Goal: Information Seeking & Learning: Compare options

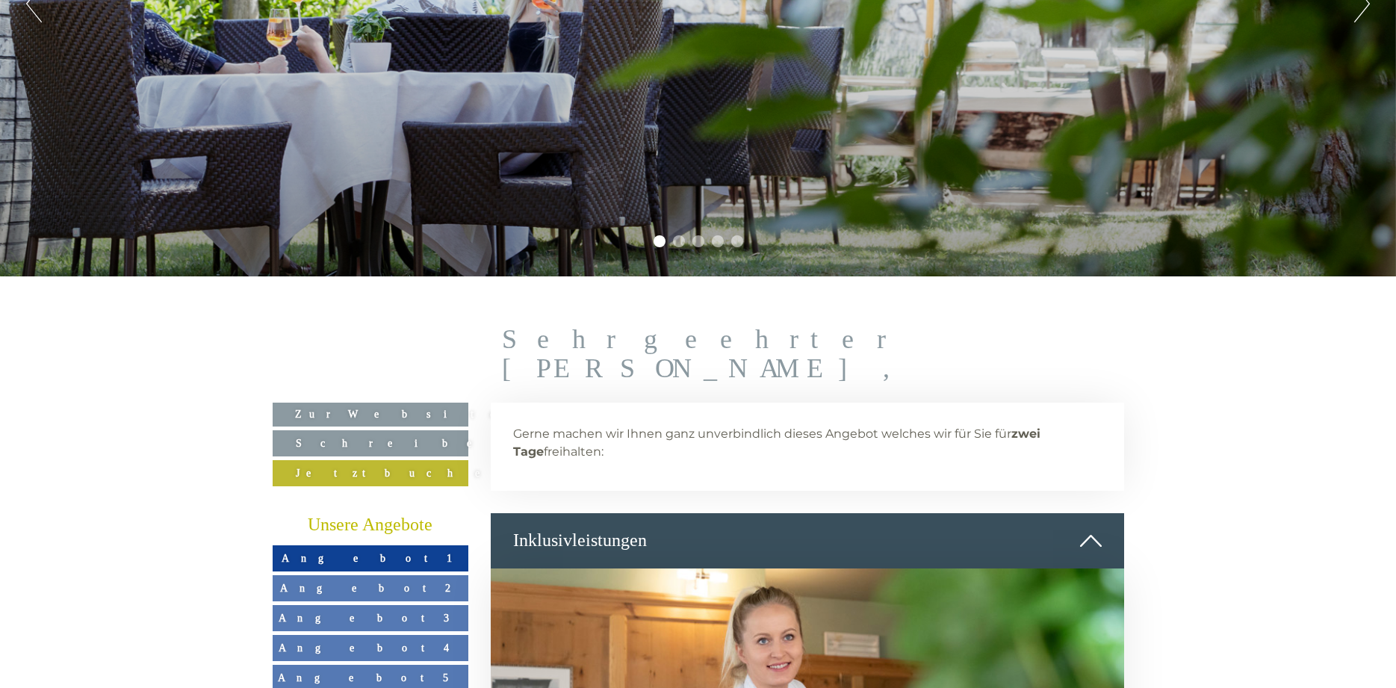
scroll to position [609, 0]
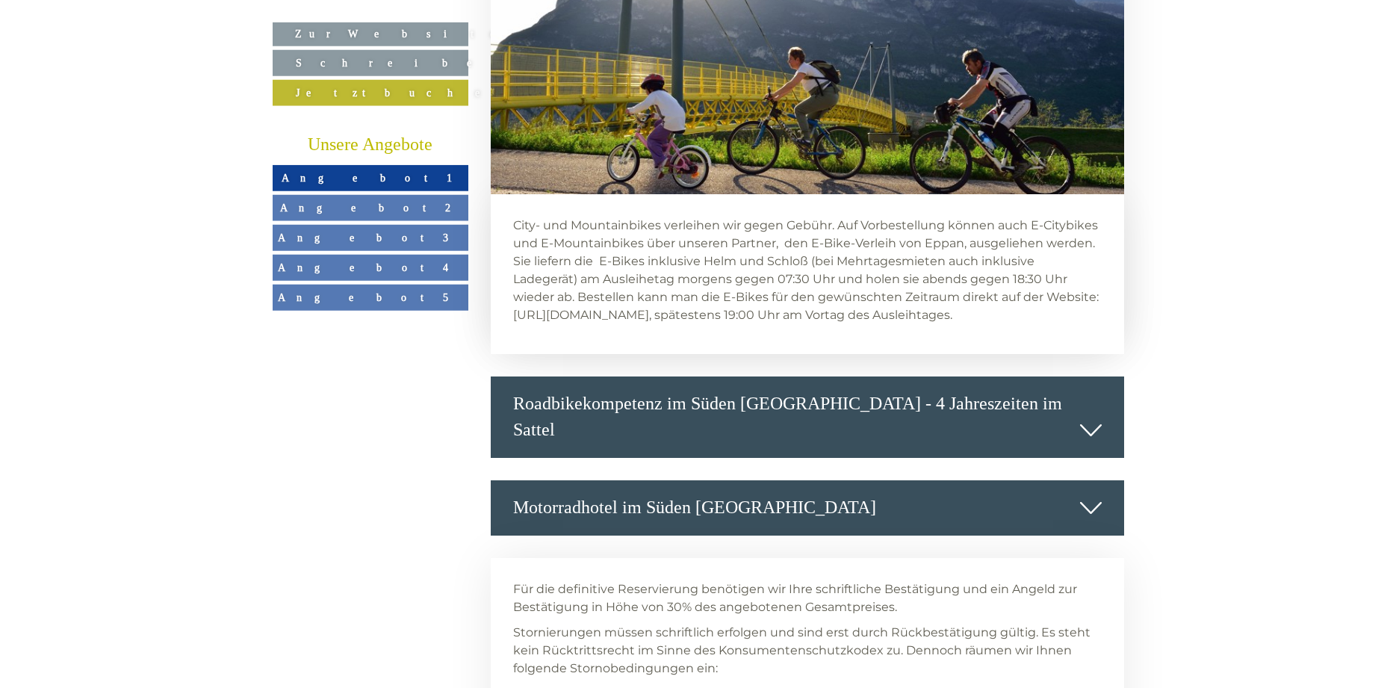
scroll to position [6398, 0]
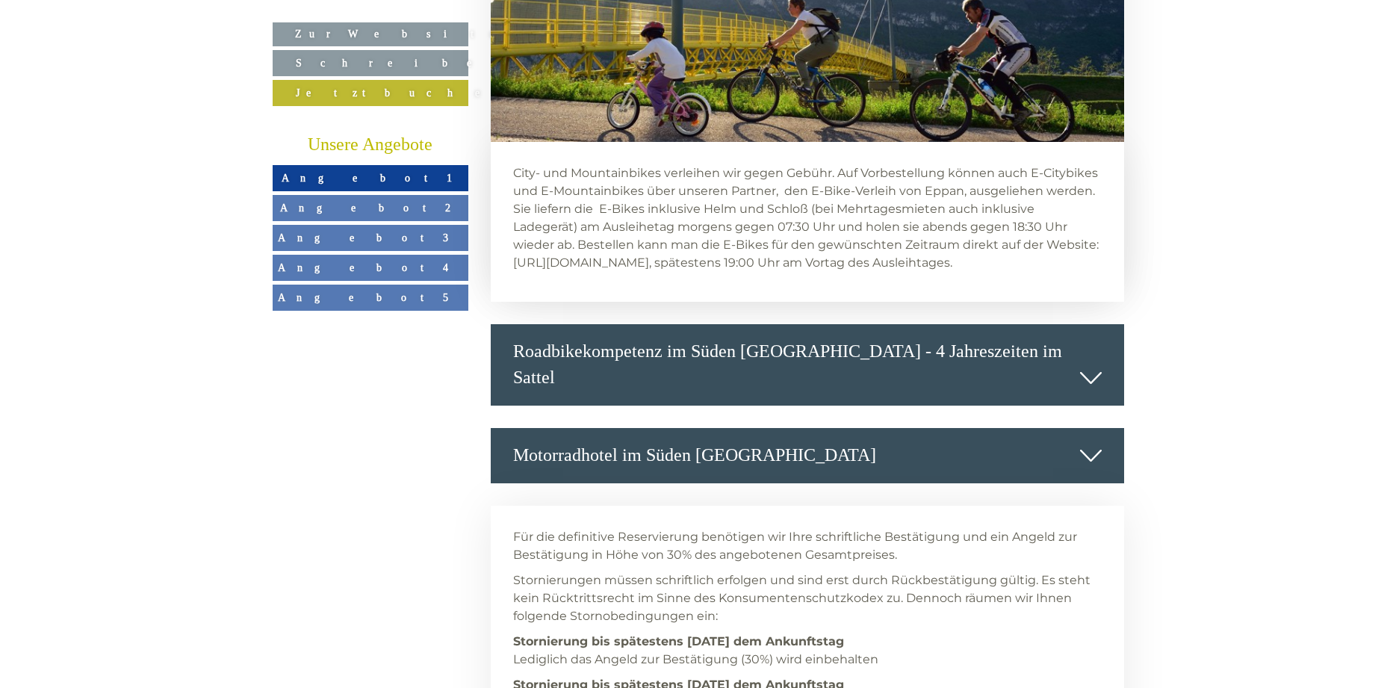
click at [352, 175] on span "Angebot 1" at bounding box center [371, 178] width 178 height 12
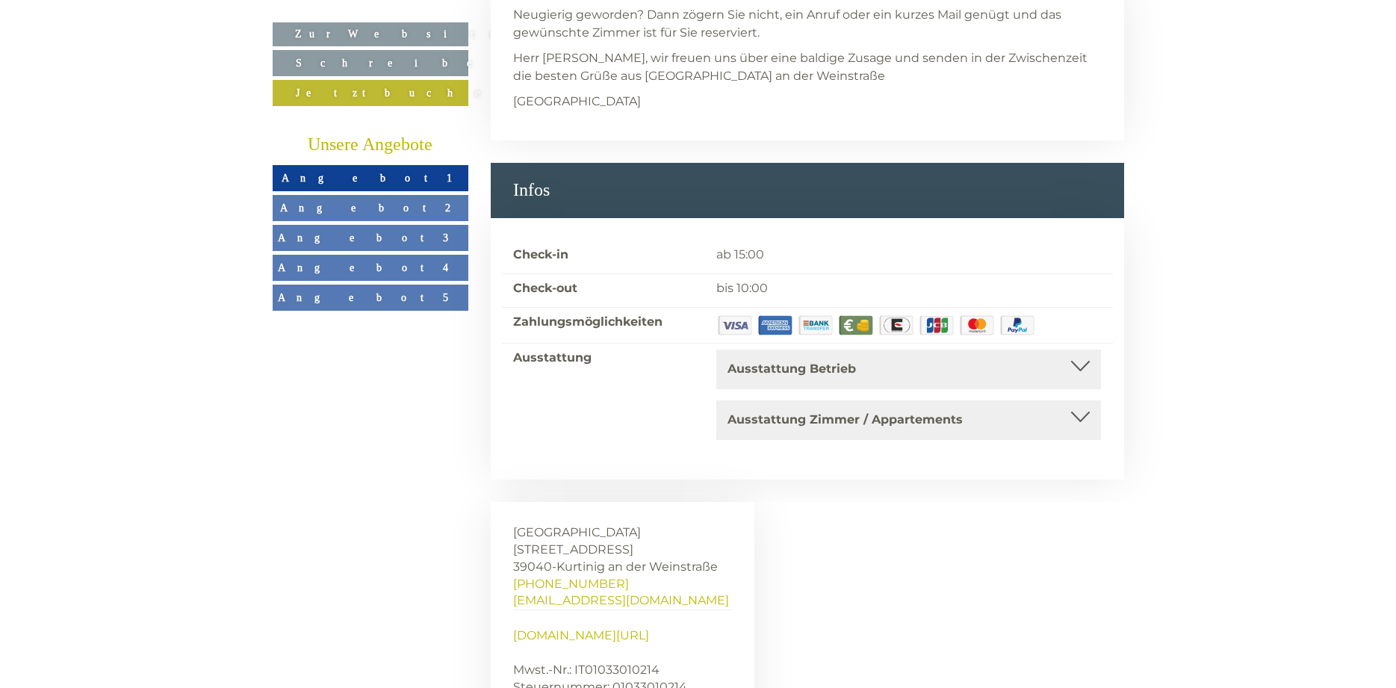
scroll to position [2585, 0]
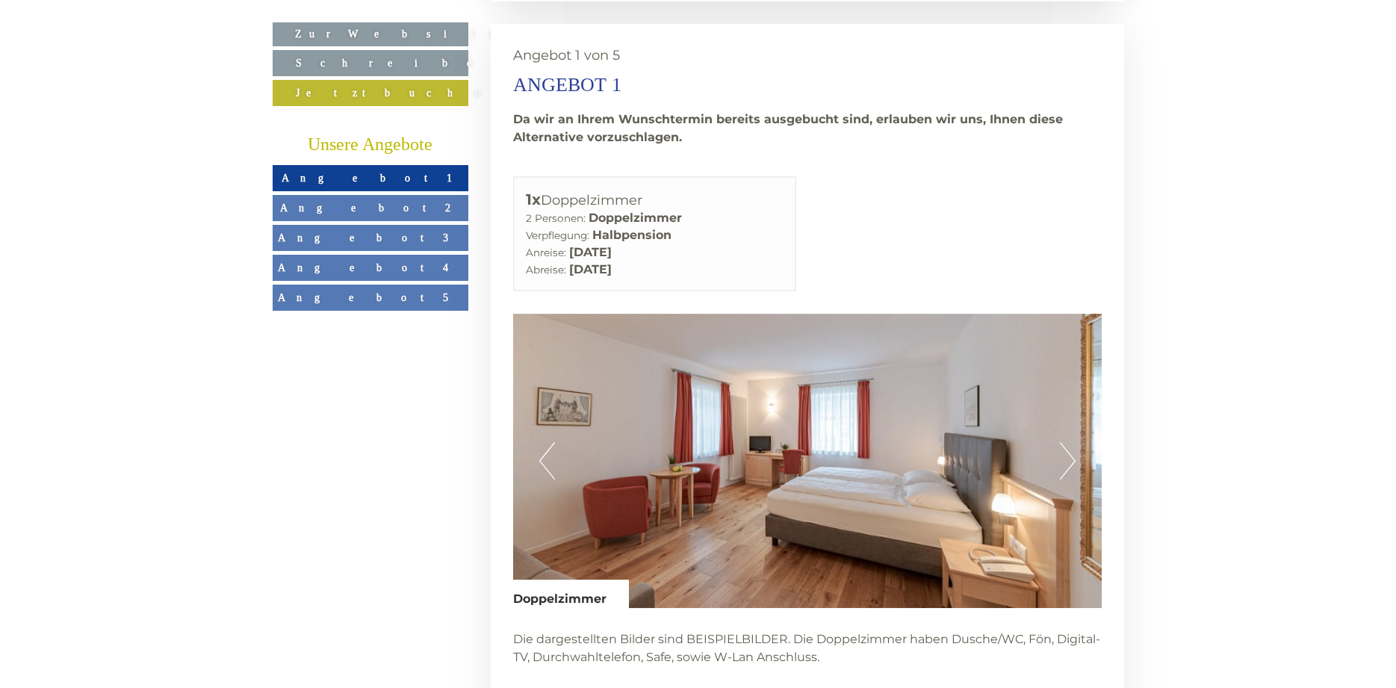
click at [413, 205] on link "Angebot 2" at bounding box center [371, 208] width 196 height 26
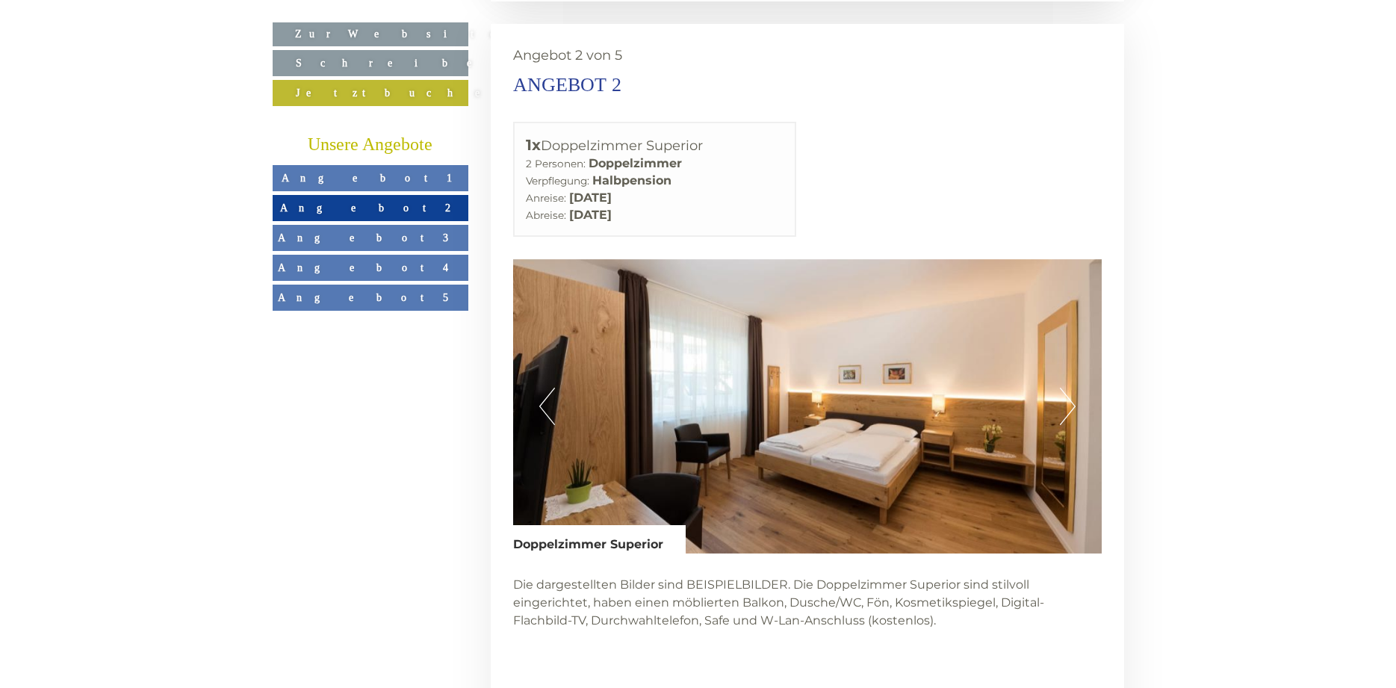
click at [389, 242] on span "Angebot 3" at bounding box center [370, 238] width 184 height 12
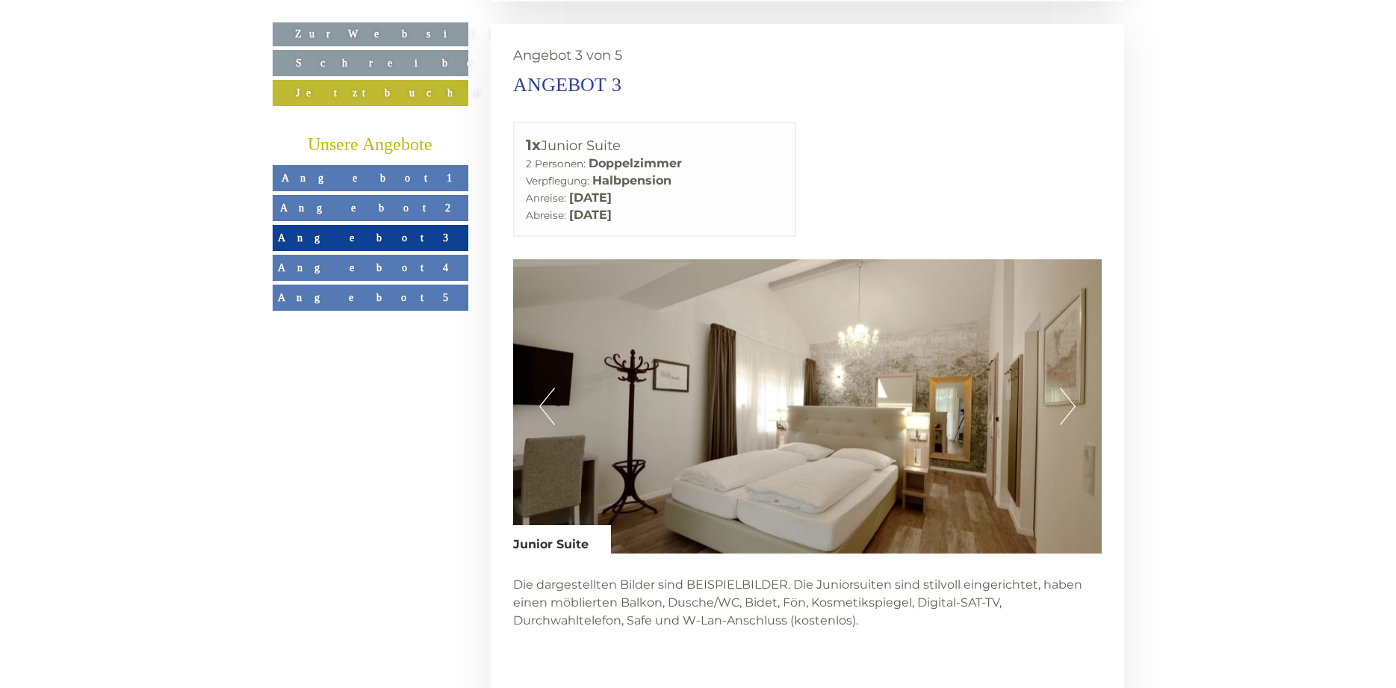
click at [396, 267] on link "Angebot 4" at bounding box center [371, 268] width 196 height 26
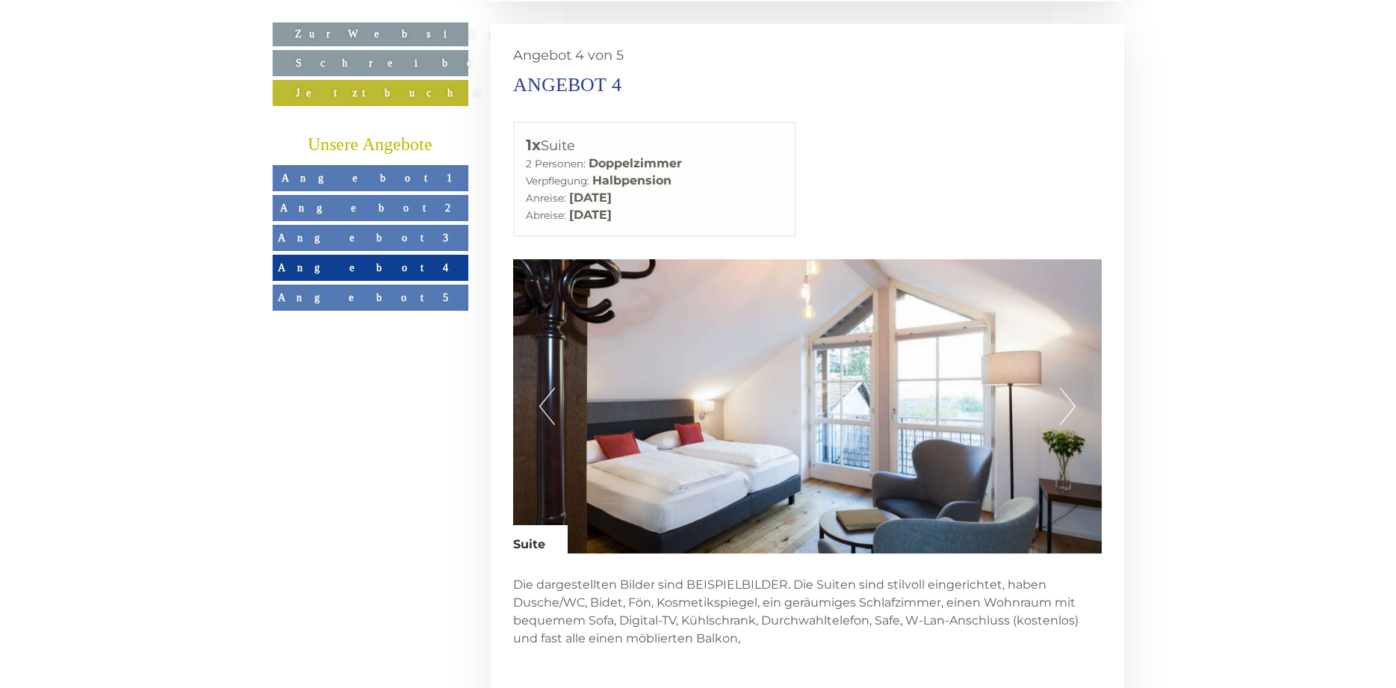
drag, startPoint x: 367, startPoint y: 296, endPoint x: 377, endPoint y: 285, distance: 15.3
click at [367, 293] on span "Angebot 5" at bounding box center [376, 297] width 197 height 12
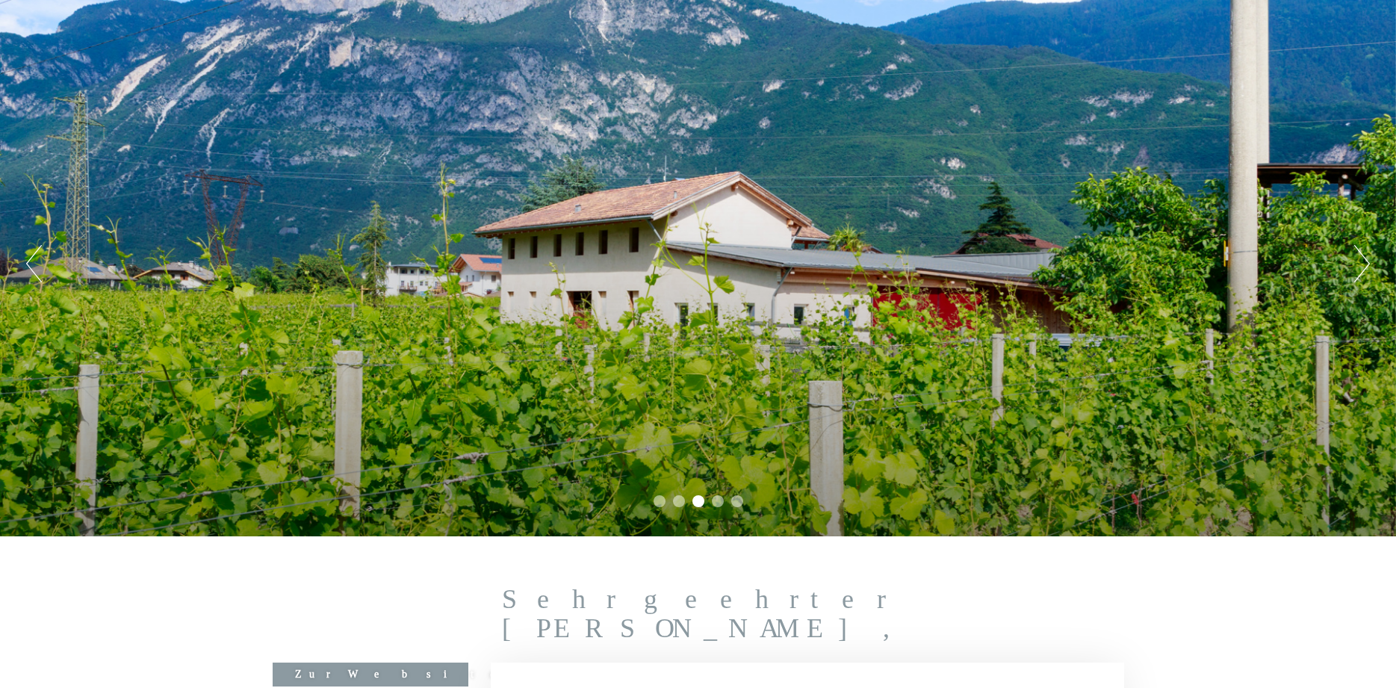
scroll to position [0, 0]
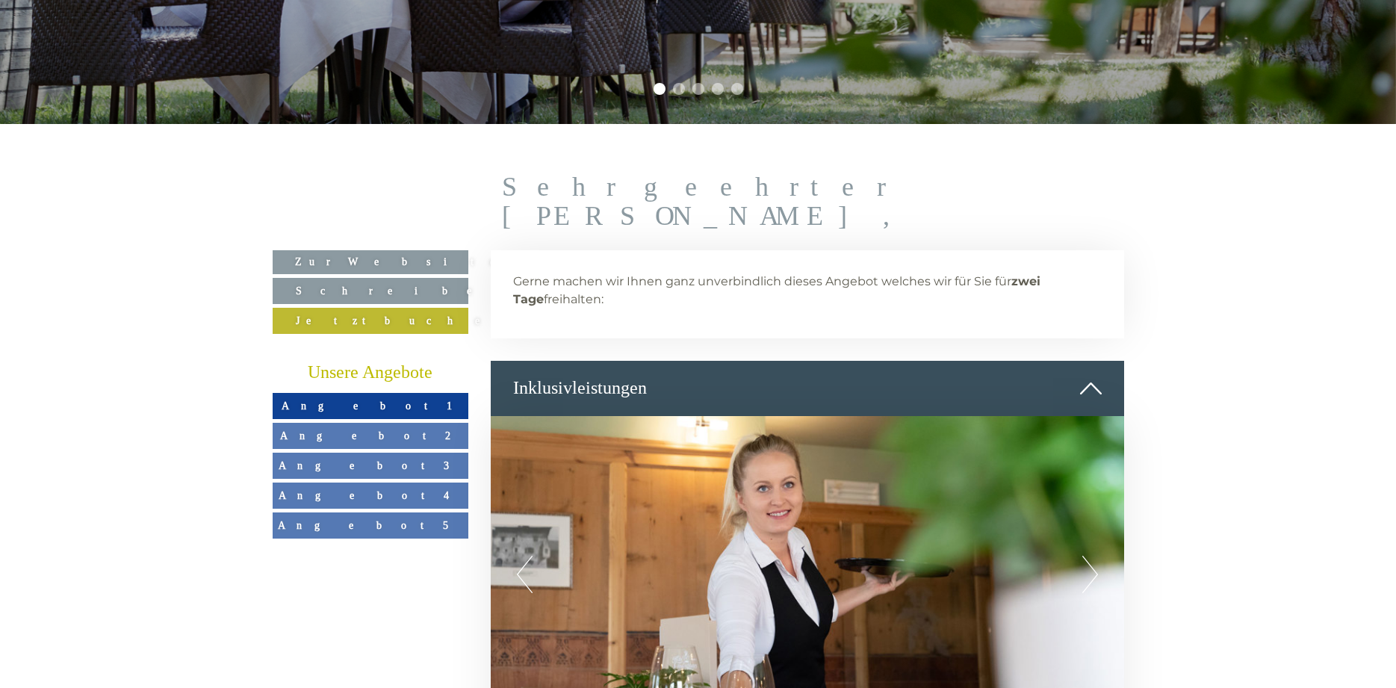
click at [341, 393] on link "Angebot 1" at bounding box center [371, 406] width 196 height 26
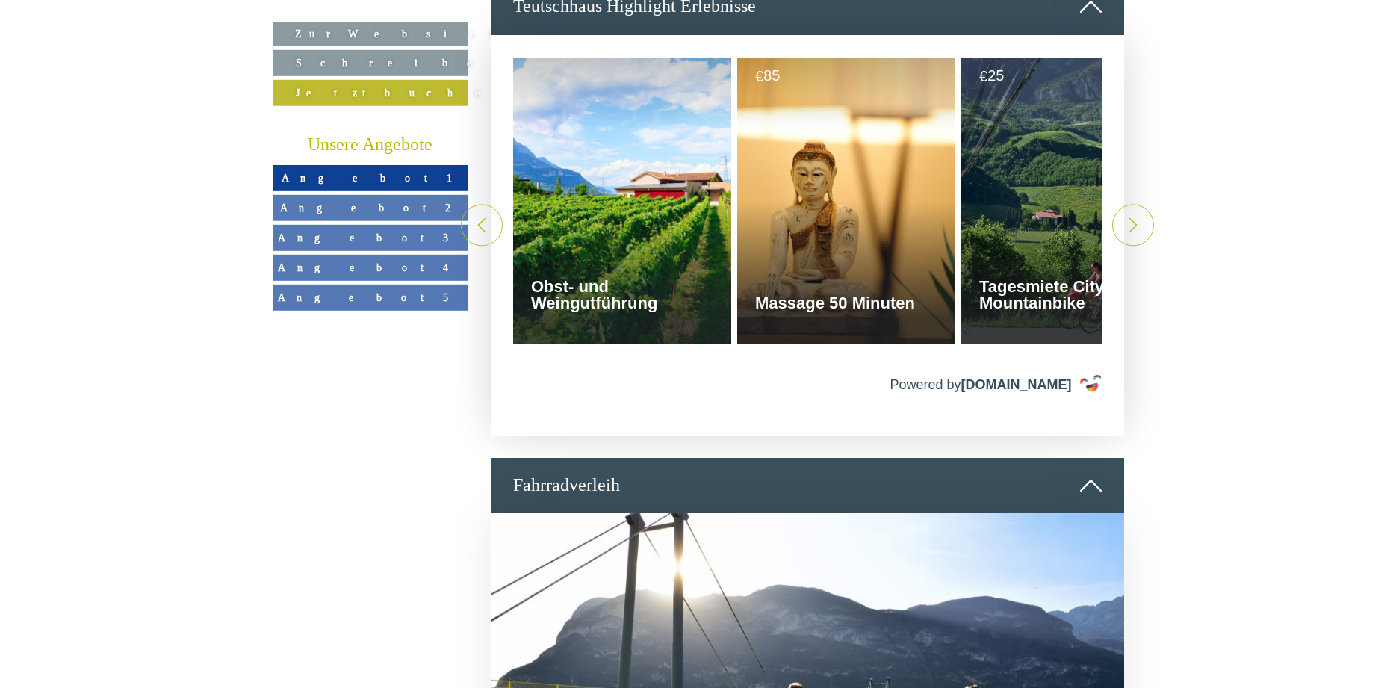
scroll to position [3881, 0]
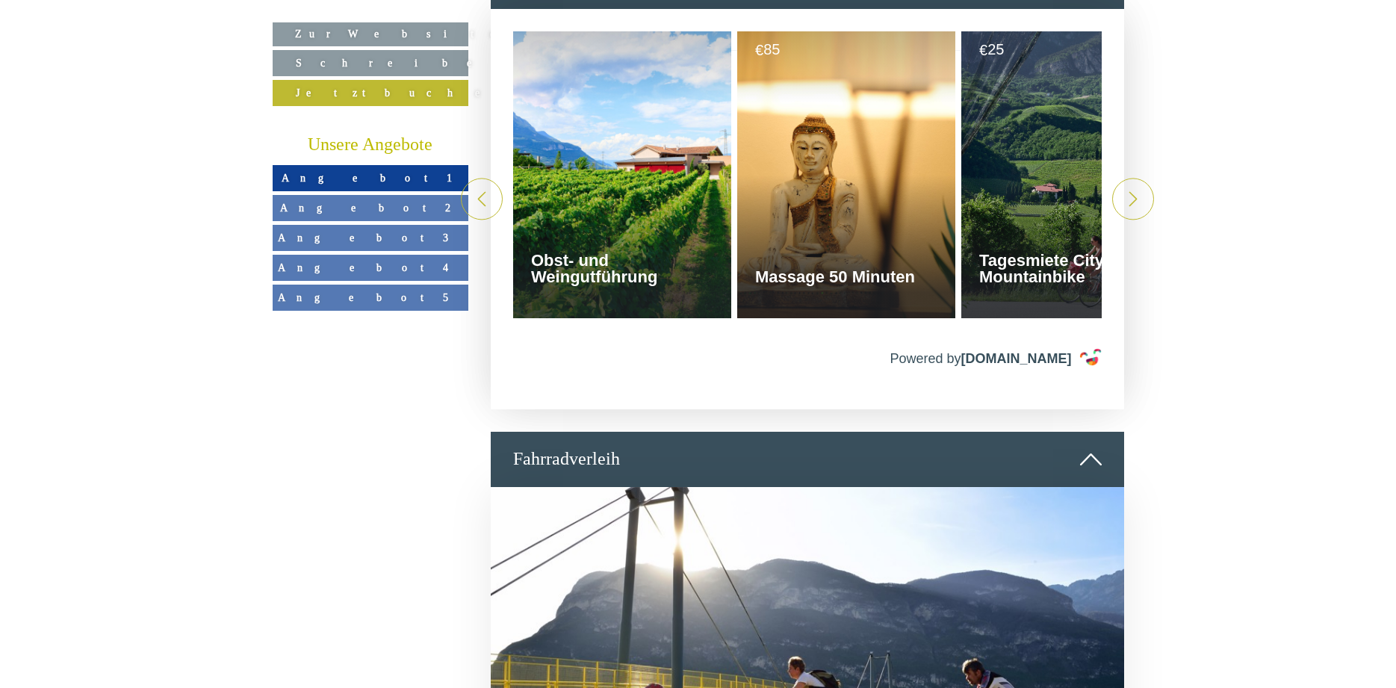
click at [1128, 206] on icon at bounding box center [1132, 198] width 15 height 15
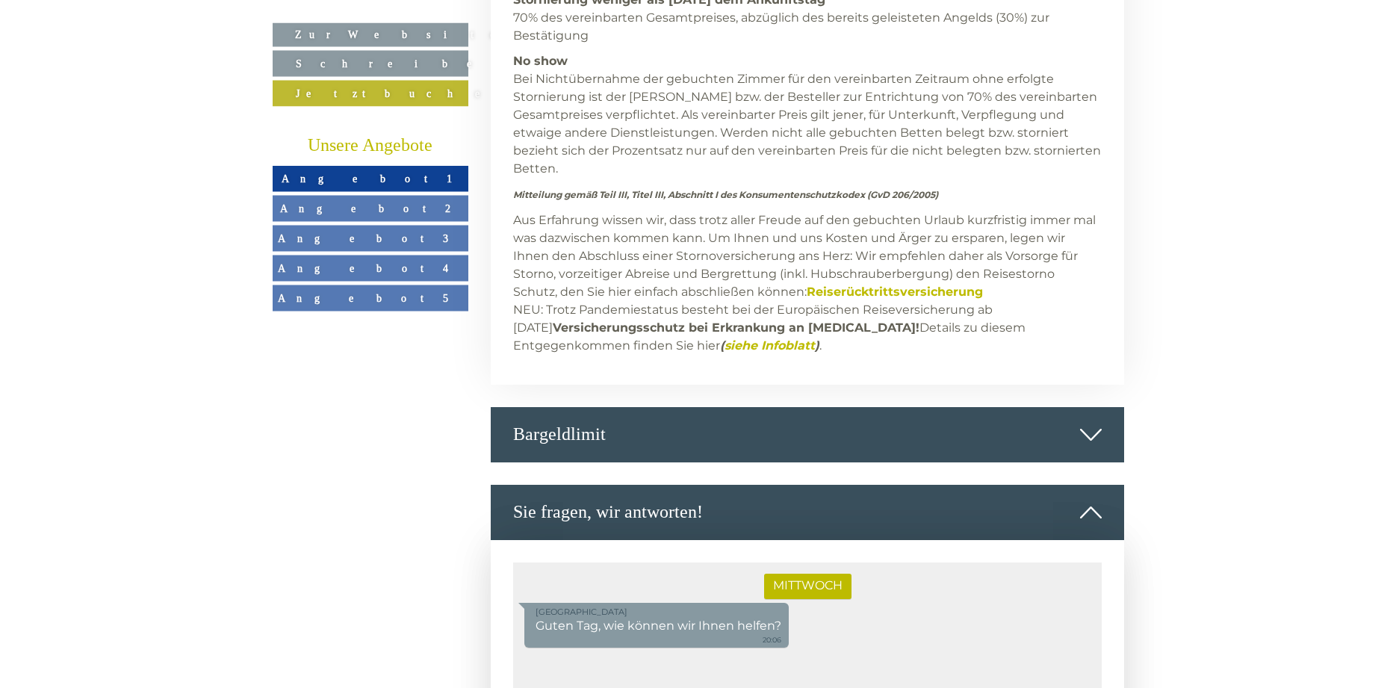
scroll to position [5405, 0]
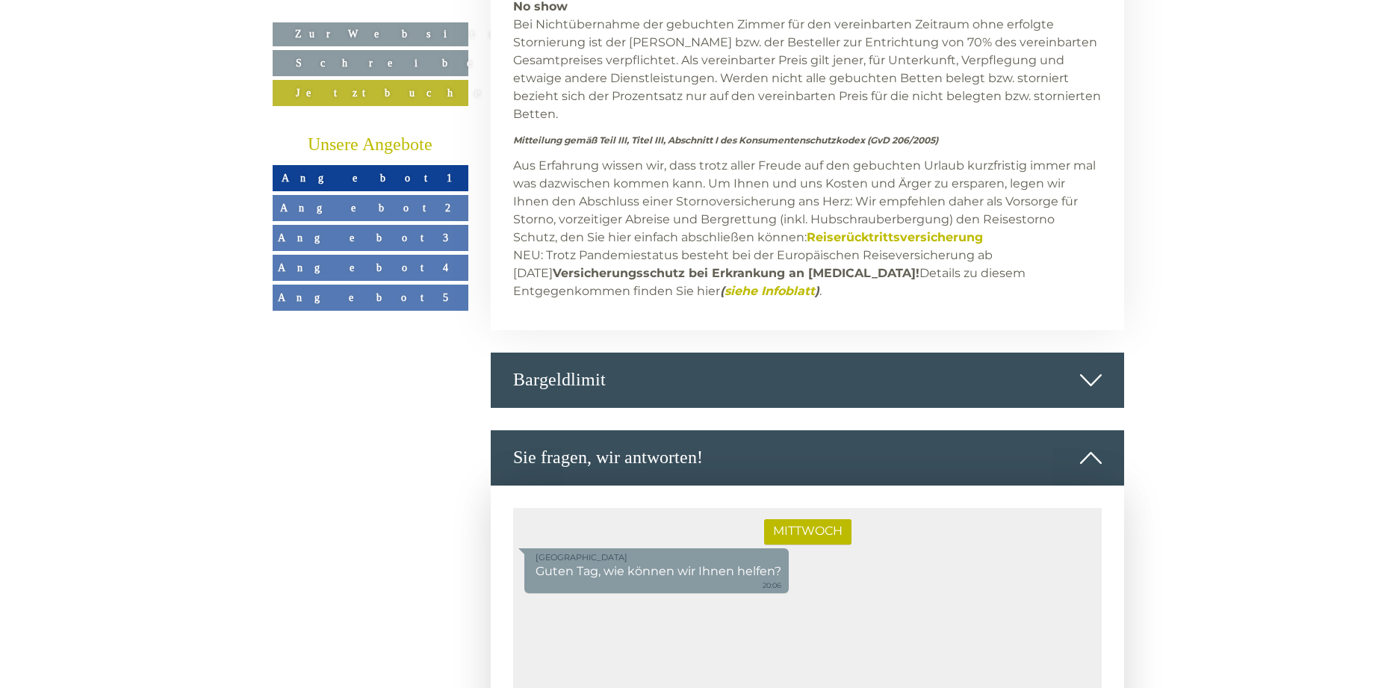
click at [718, 362] on div "Bargeldlimit" at bounding box center [807, 379] width 633 height 55
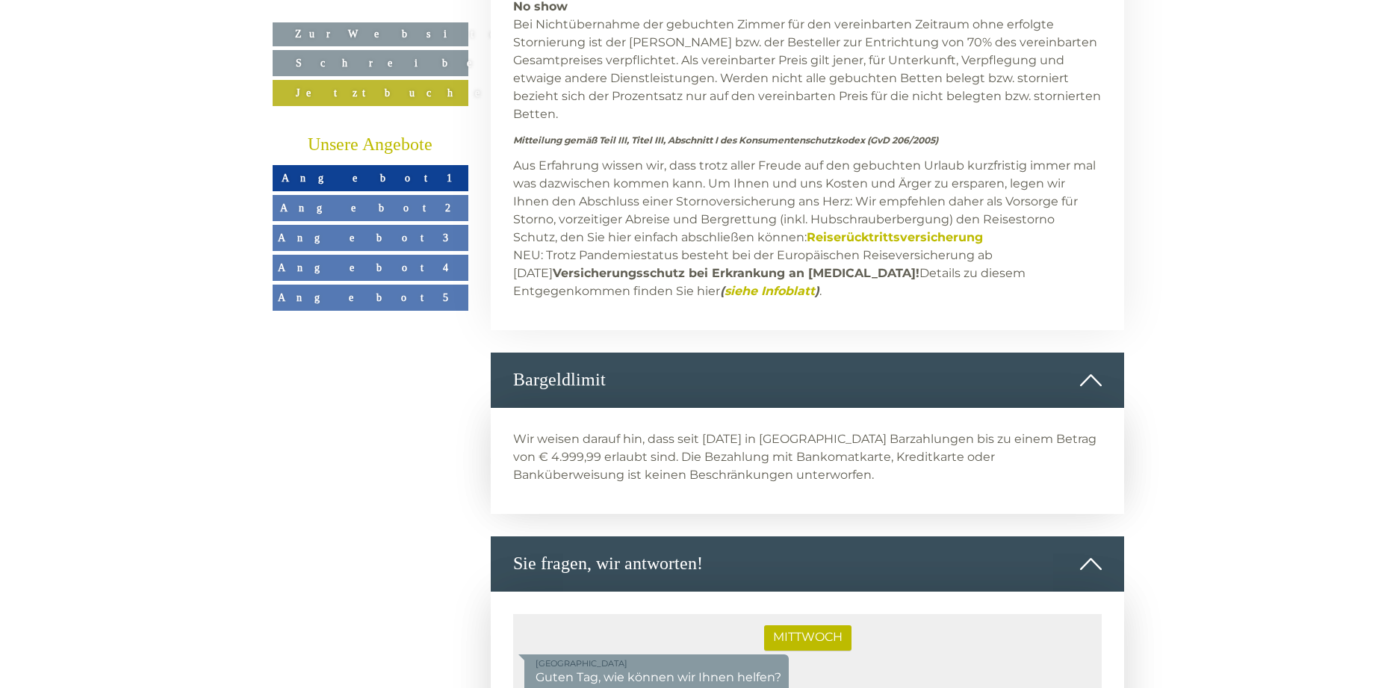
click at [721, 547] on div "Sie fragen, wir antworten!" at bounding box center [807, 563] width 633 height 55
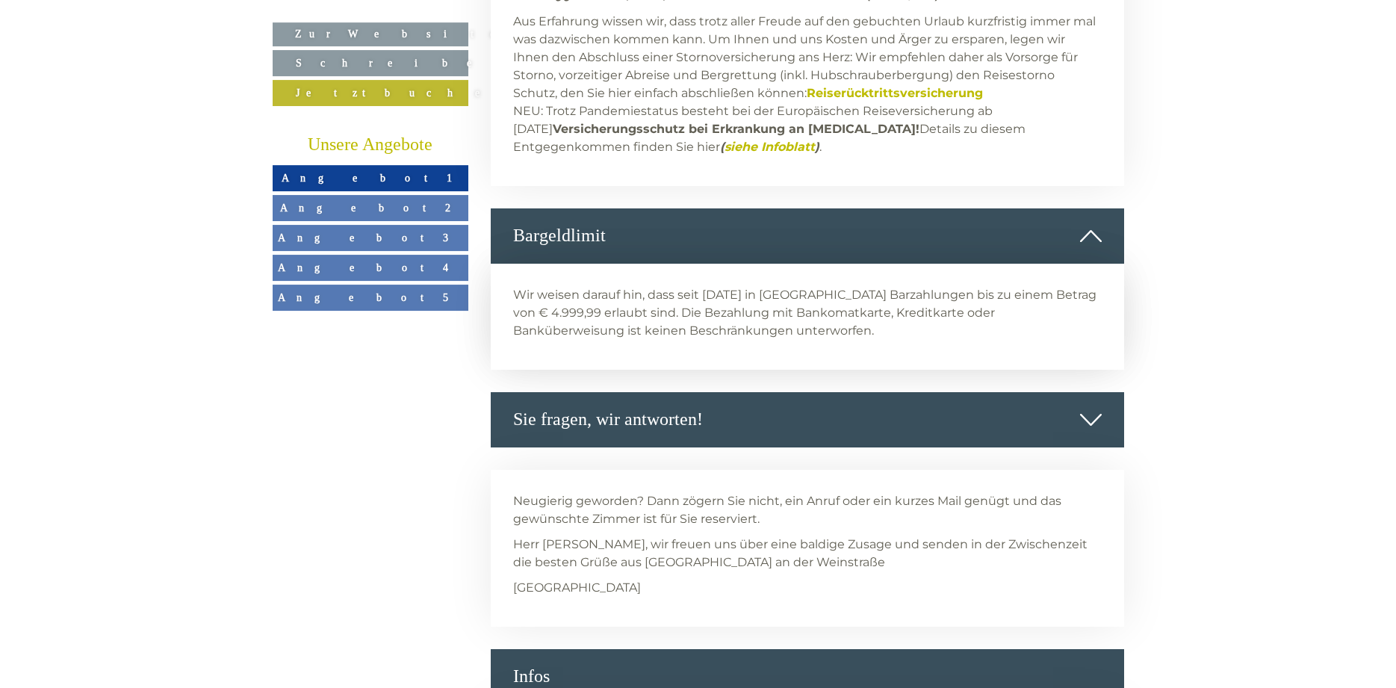
scroll to position [5541, 0]
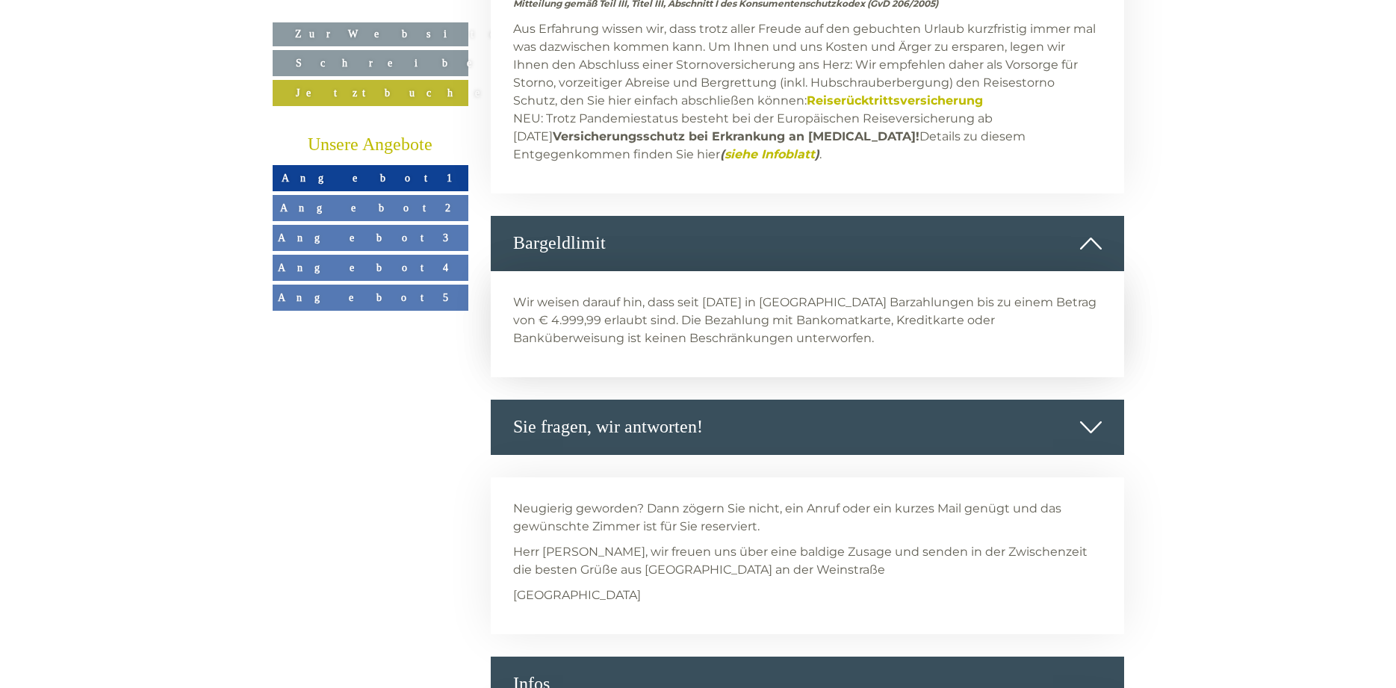
click at [397, 296] on link "Angebot 5" at bounding box center [371, 298] width 196 height 26
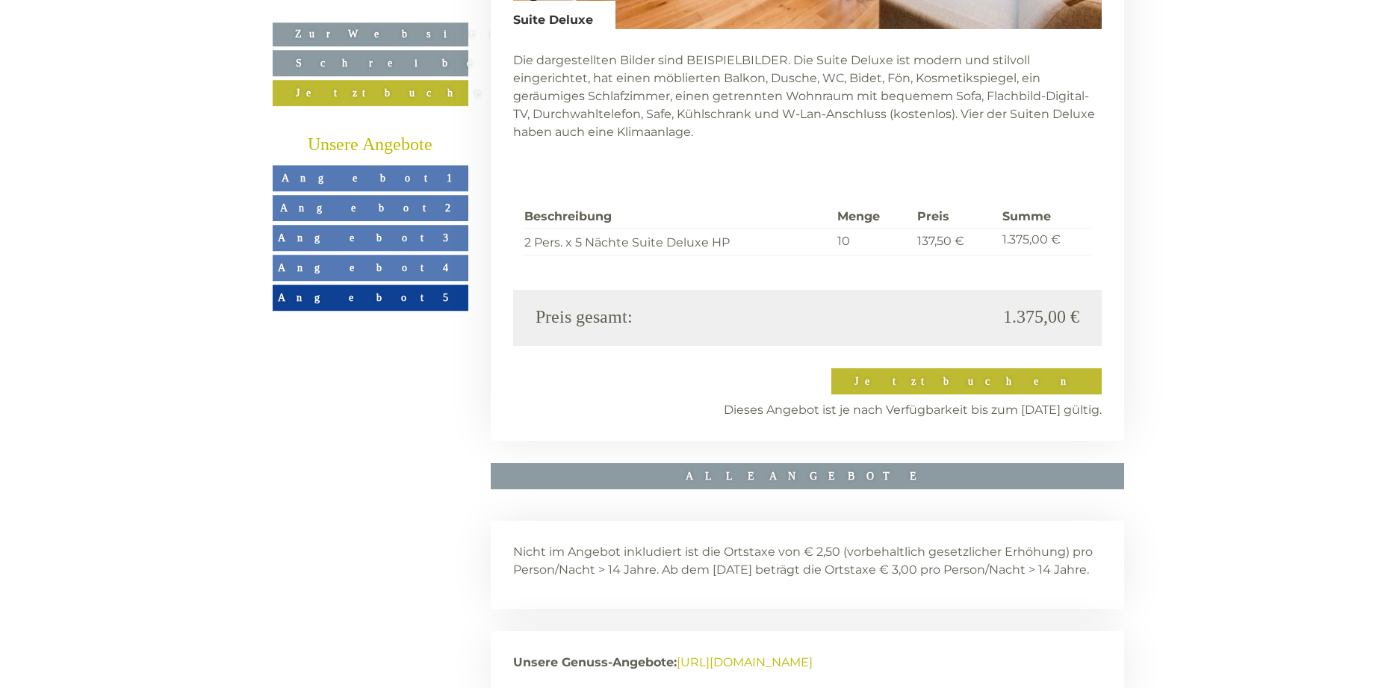
scroll to position [3119, 0]
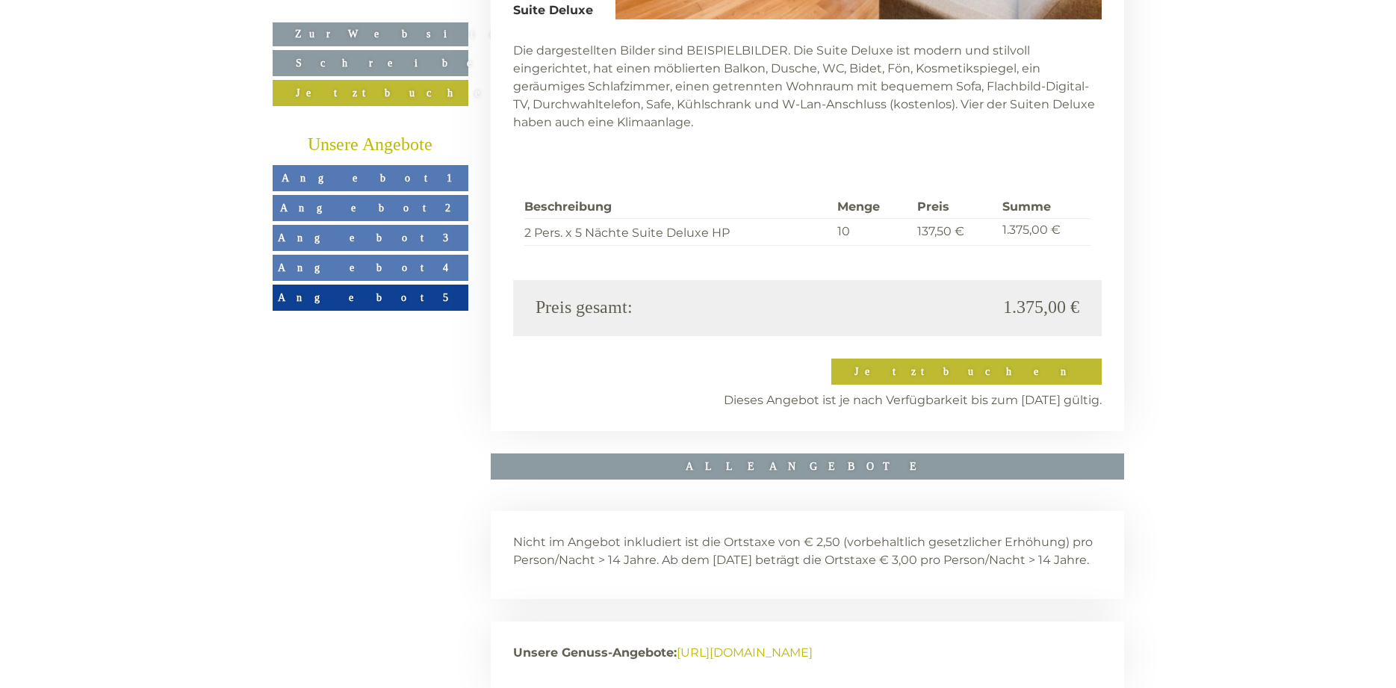
click at [375, 266] on span "Angebot 4" at bounding box center [370, 267] width 184 height 12
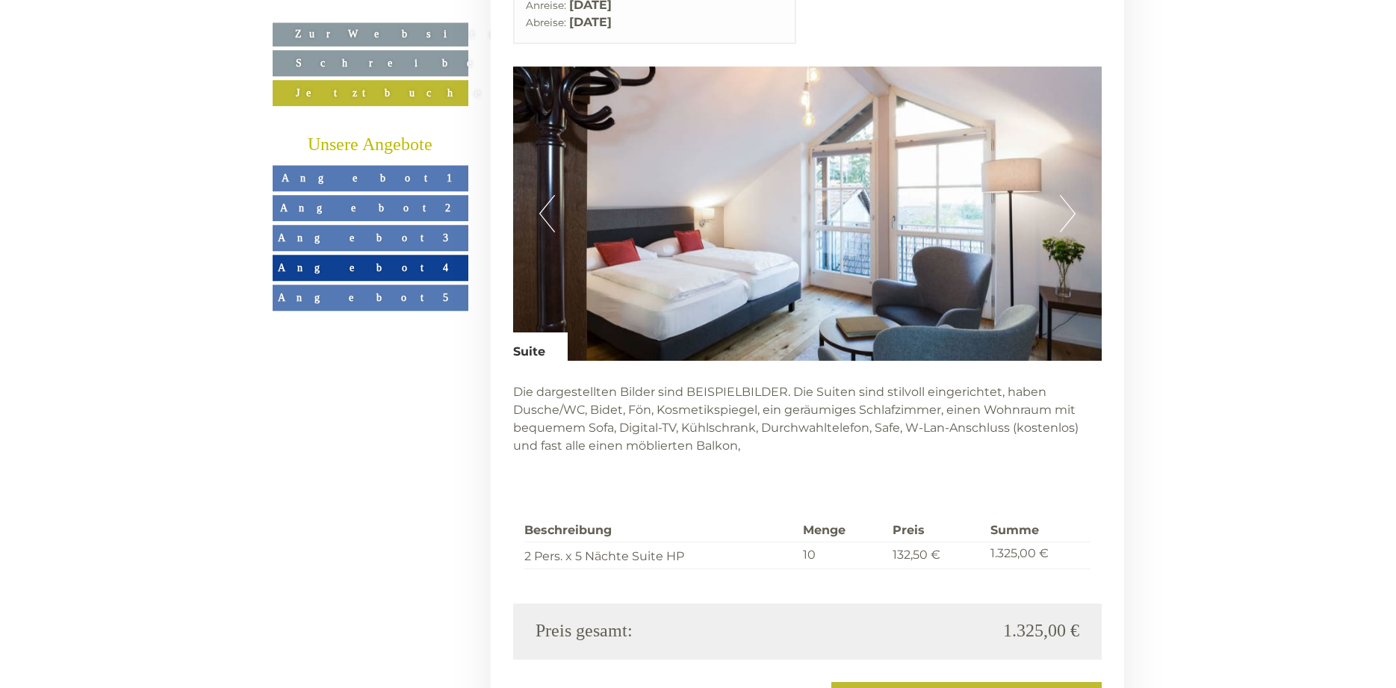
scroll to position [2967, 0]
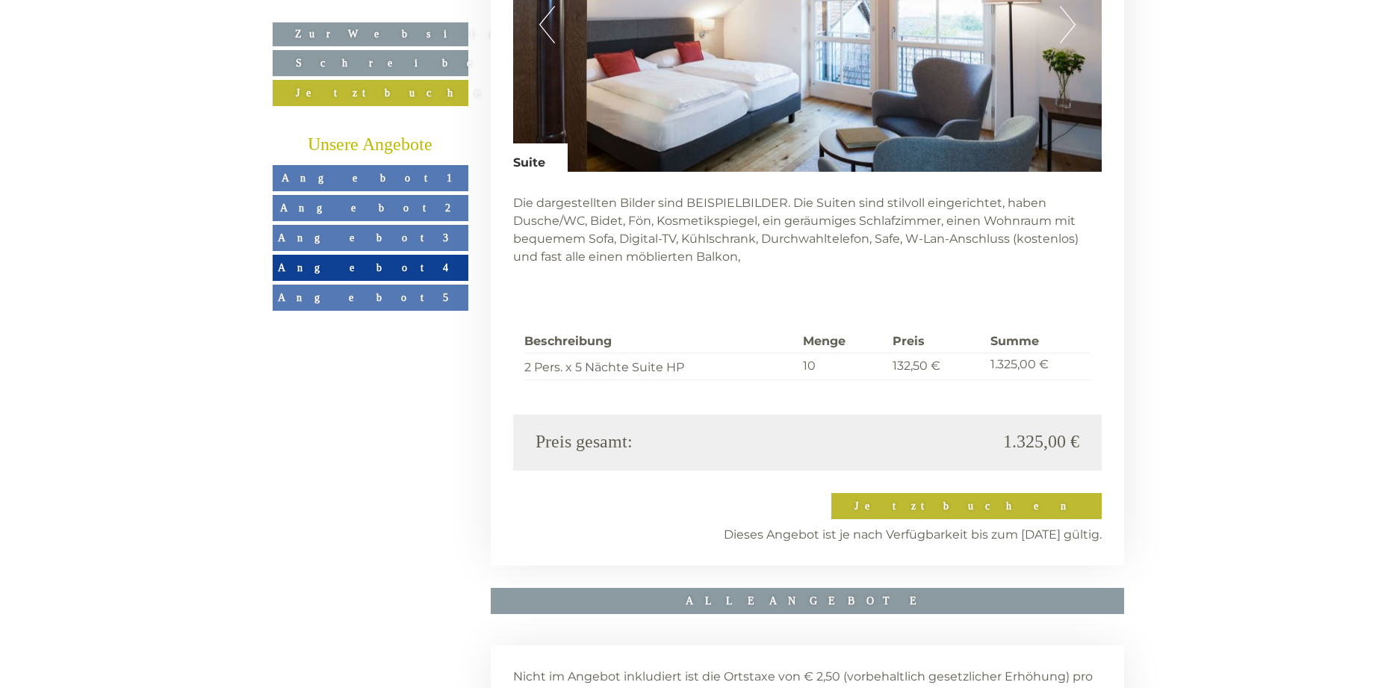
click at [361, 241] on span "Angebot 3" at bounding box center [370, 238] width 184 height 12
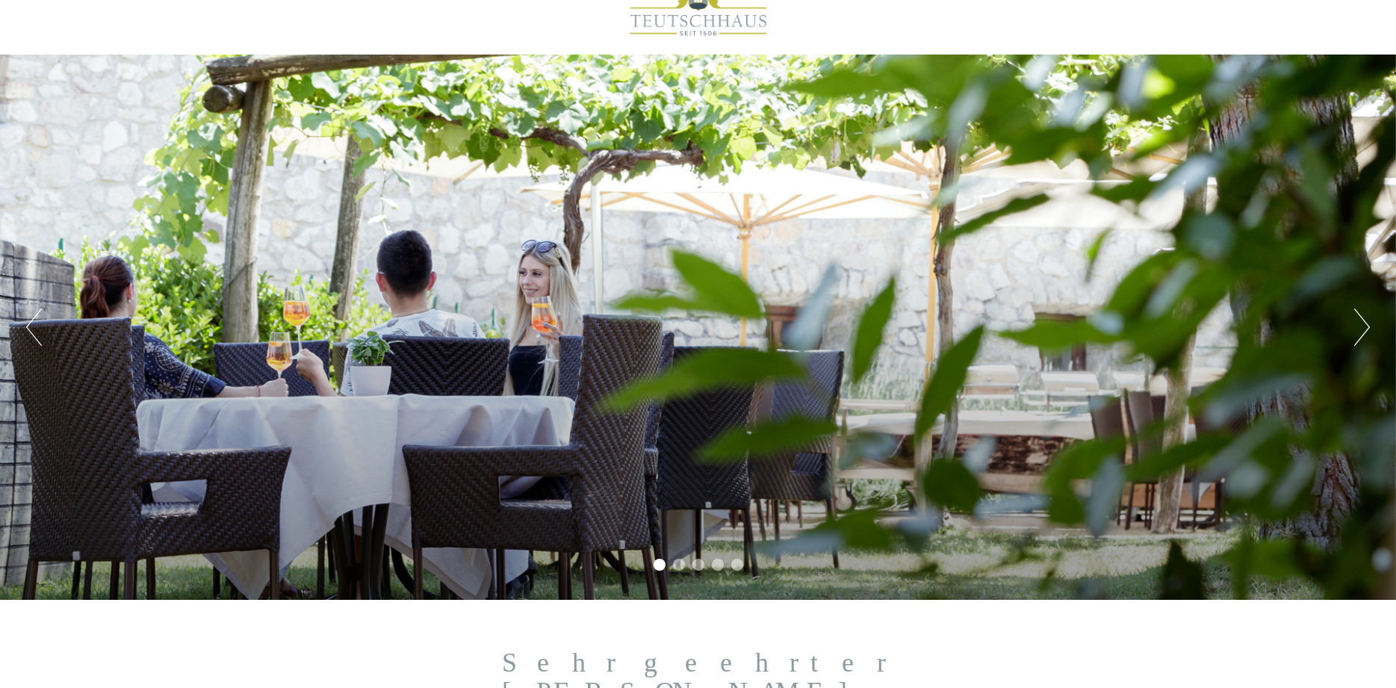
scroll to position [0, 0]
